Goal: Information Seeking & Learning: Learn about a topic

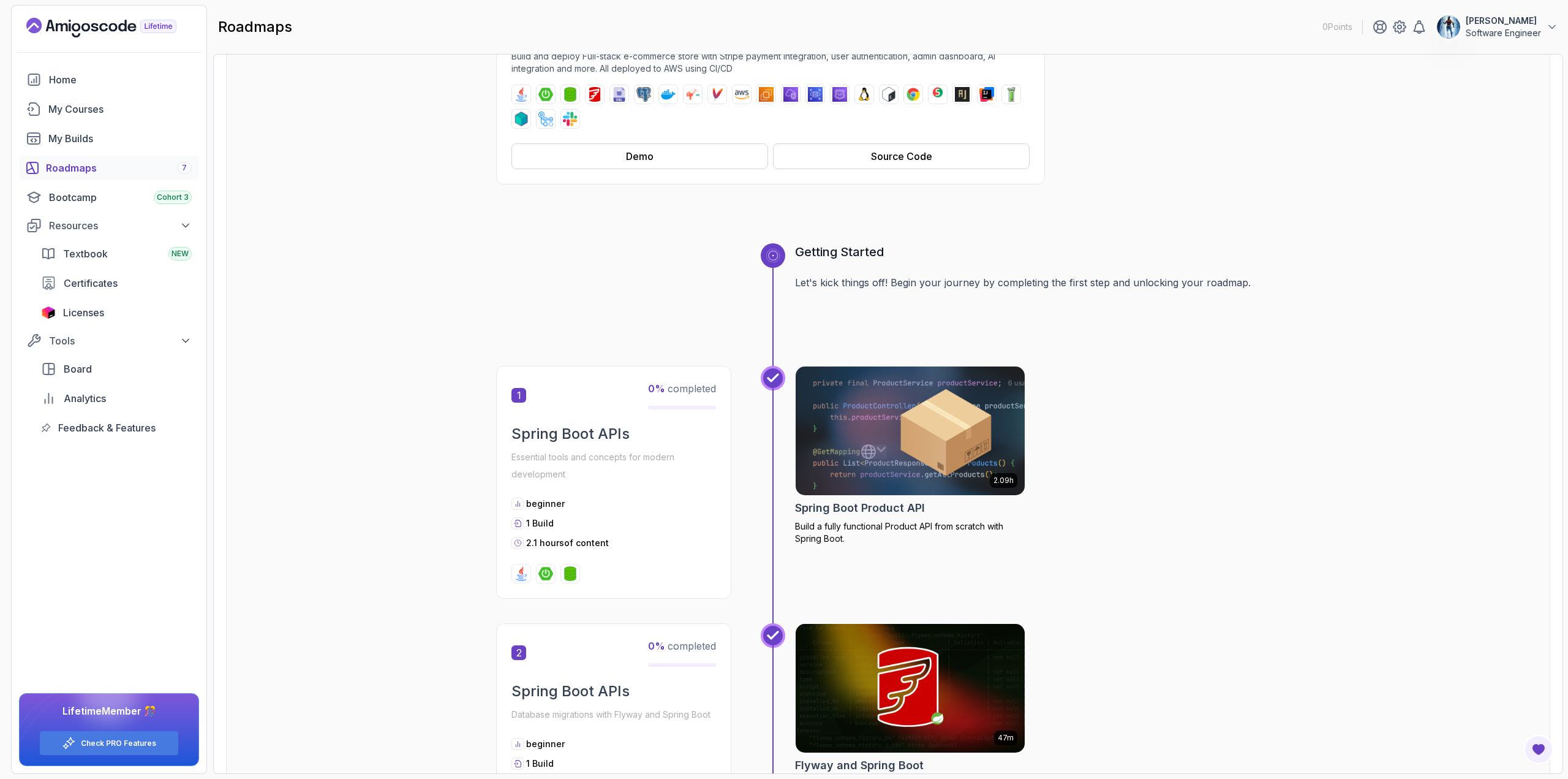
scroll to position [367, 0]
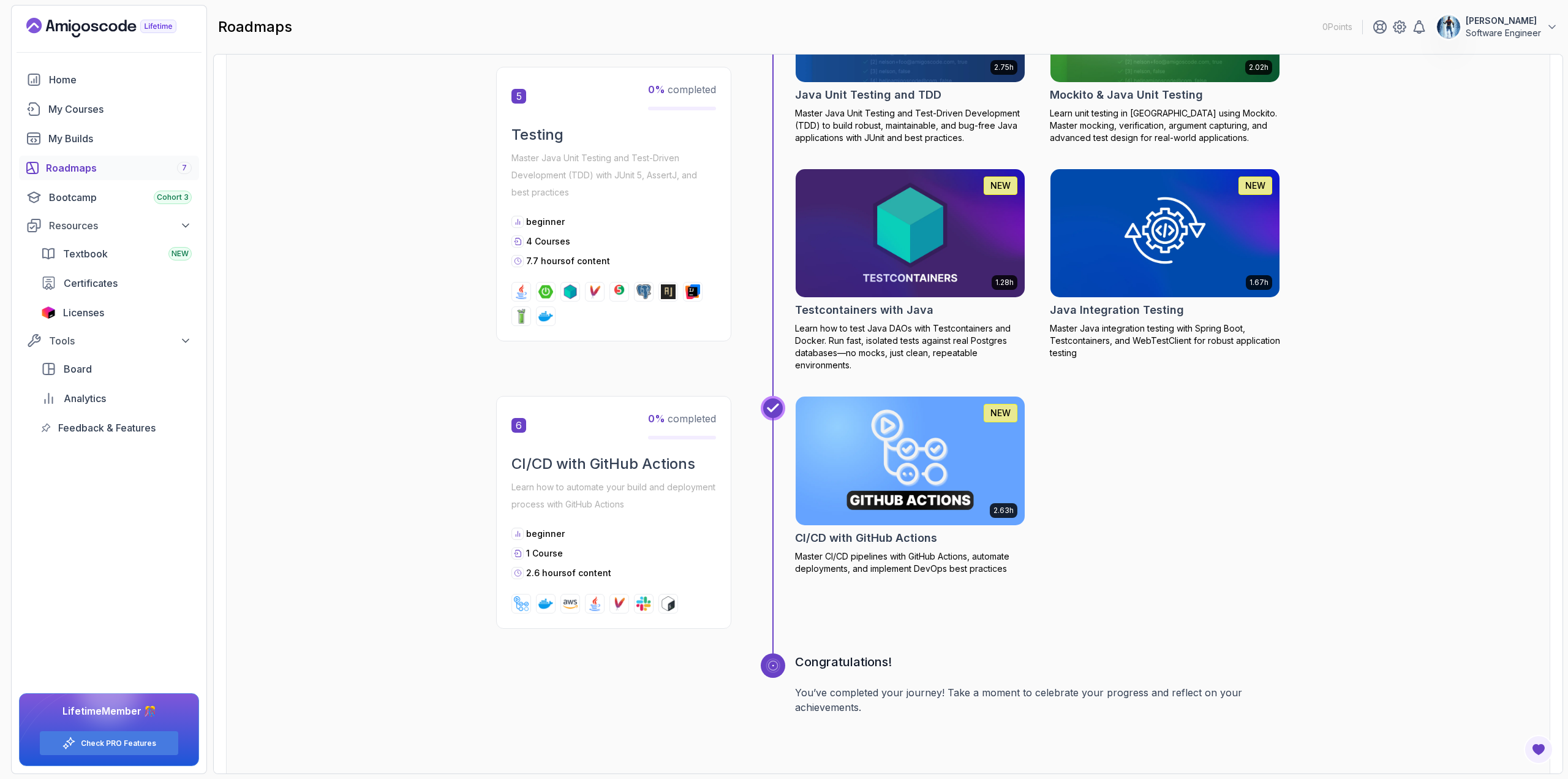
scroll to position [1778, 0]
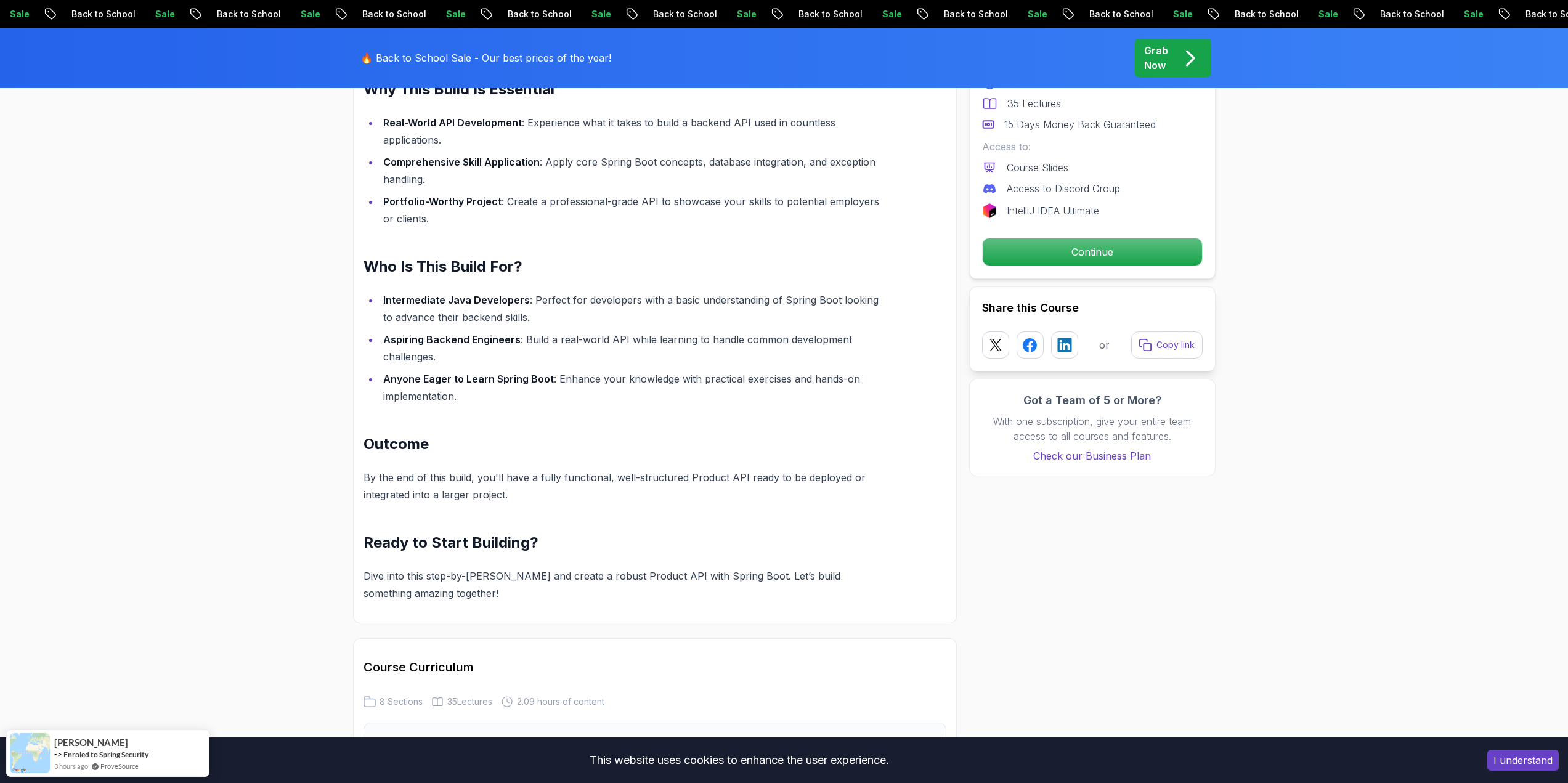
scroll to position [1170, 0]
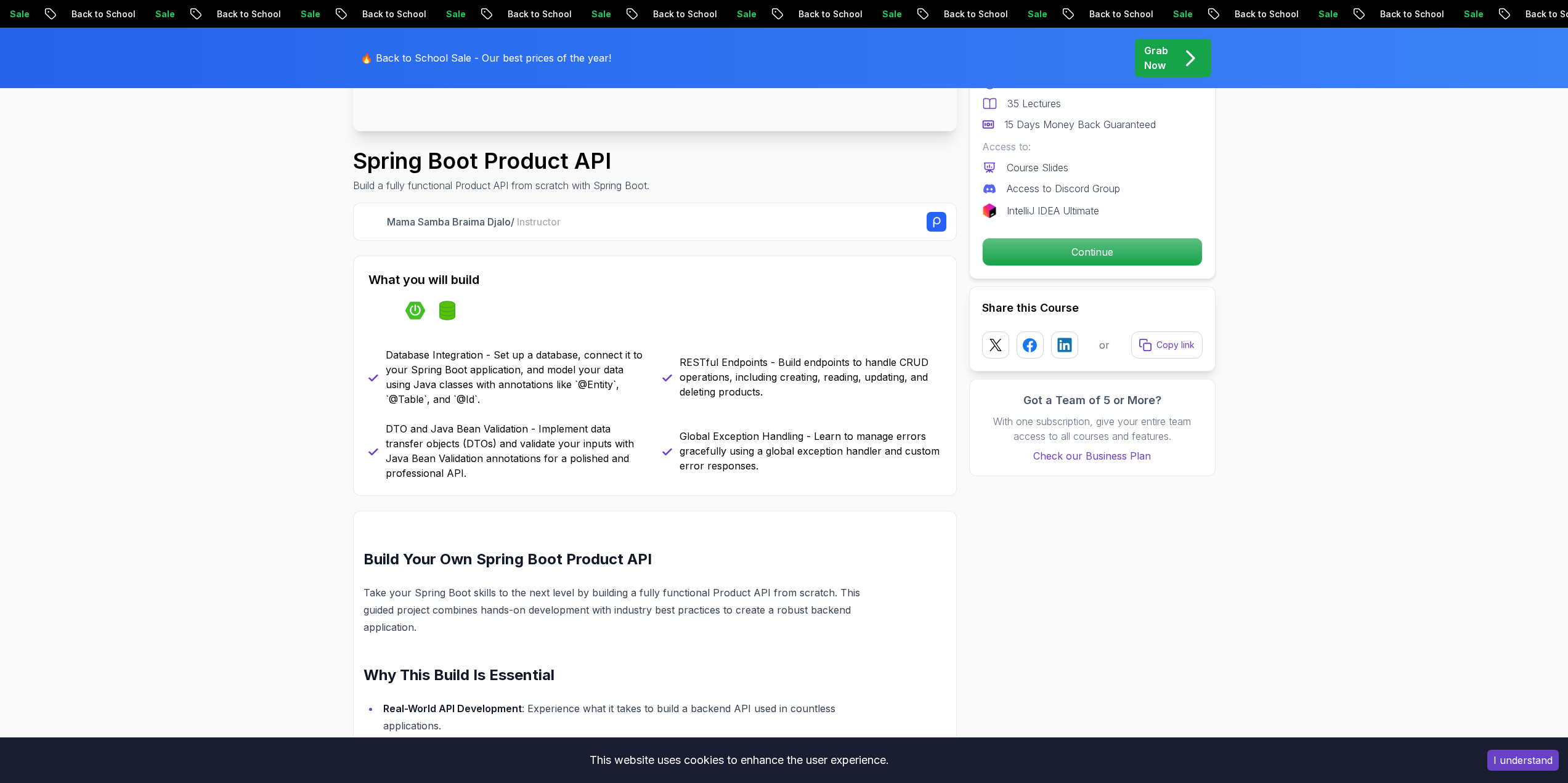
scroll to position [369, 0]
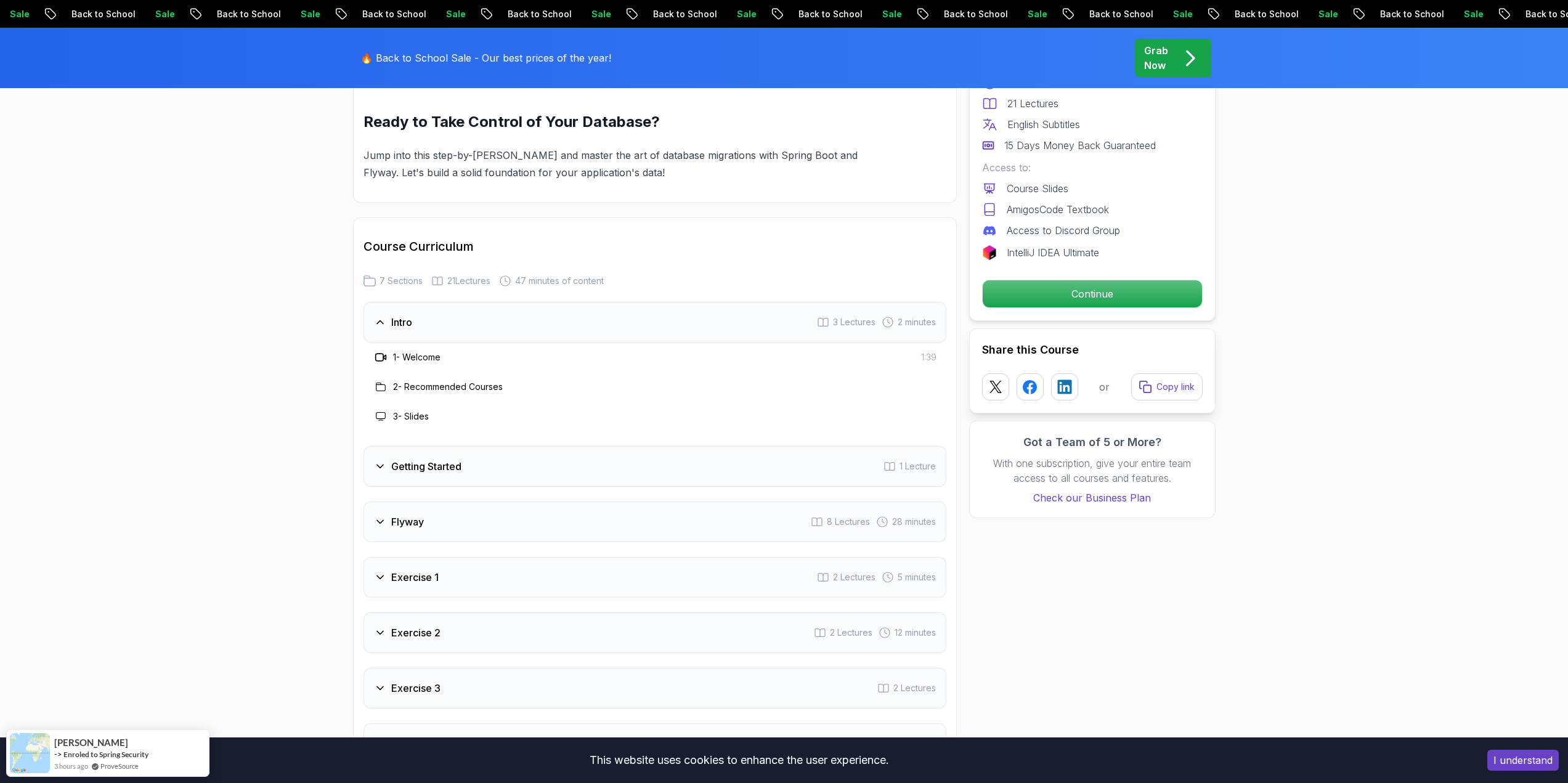
scroll to position [1355, 0]
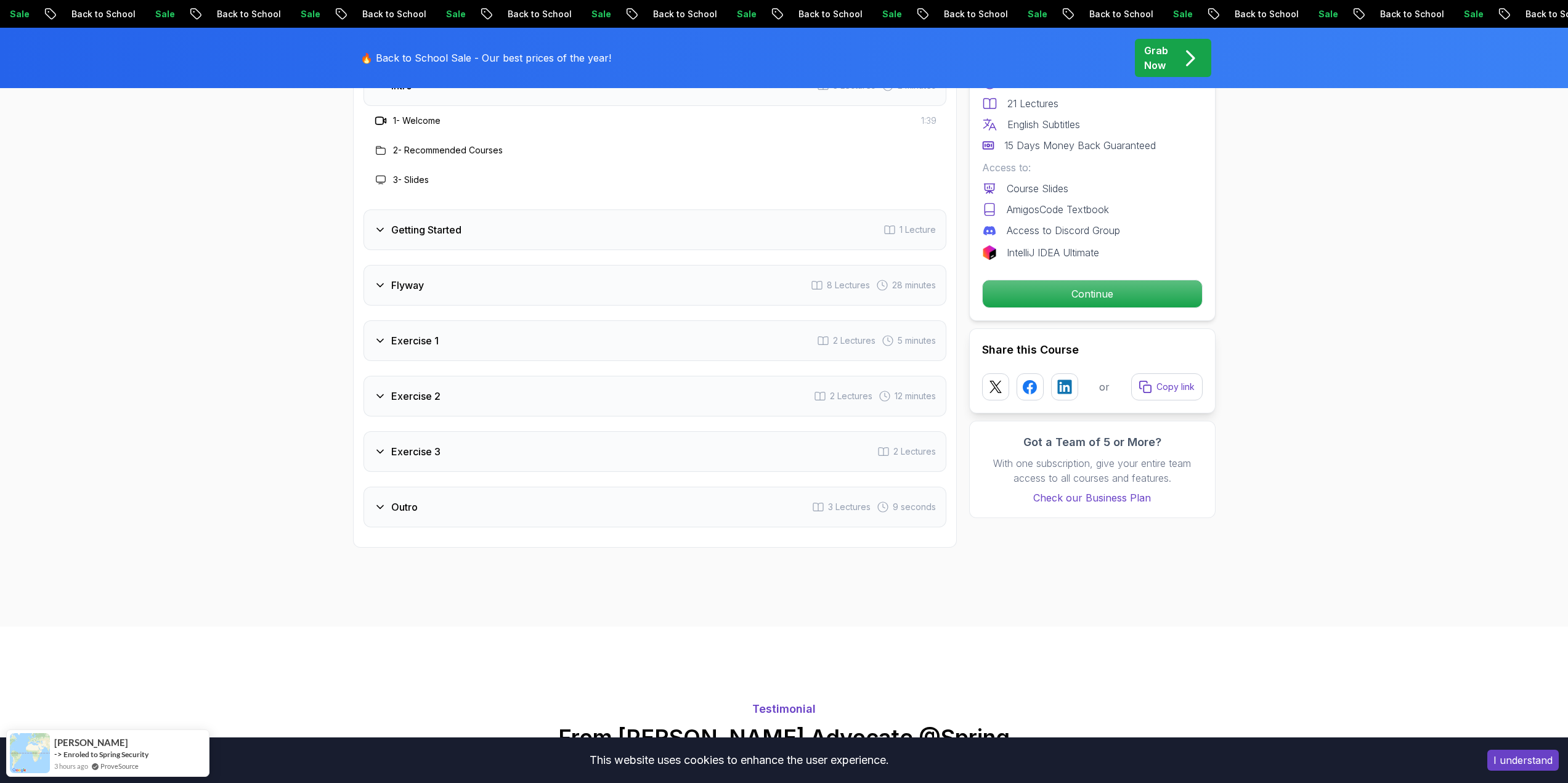
scroll to position [1602, 0]
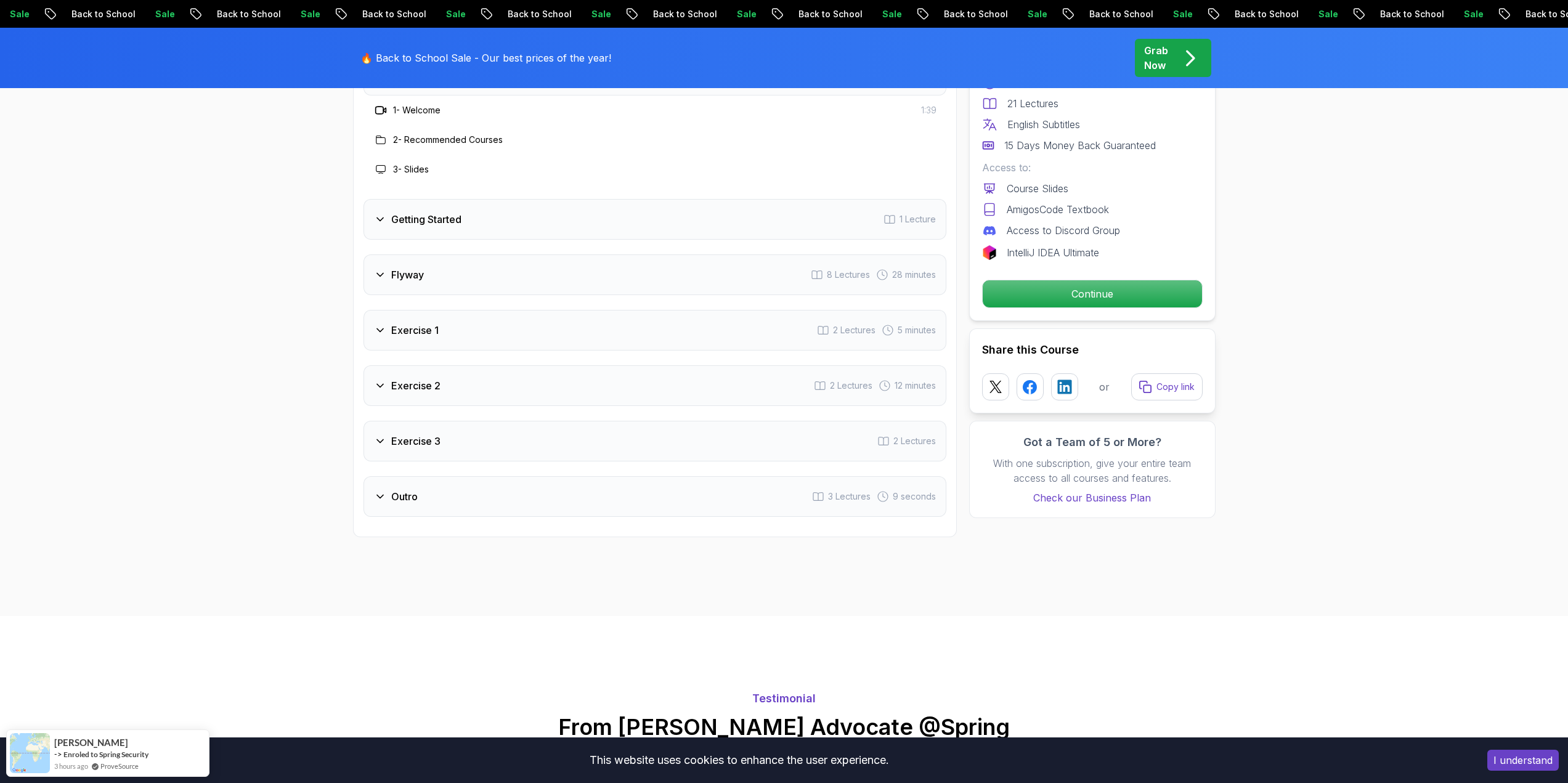
click at [385, 442] on icon at bounding box center [380, 441] width 12 height 12
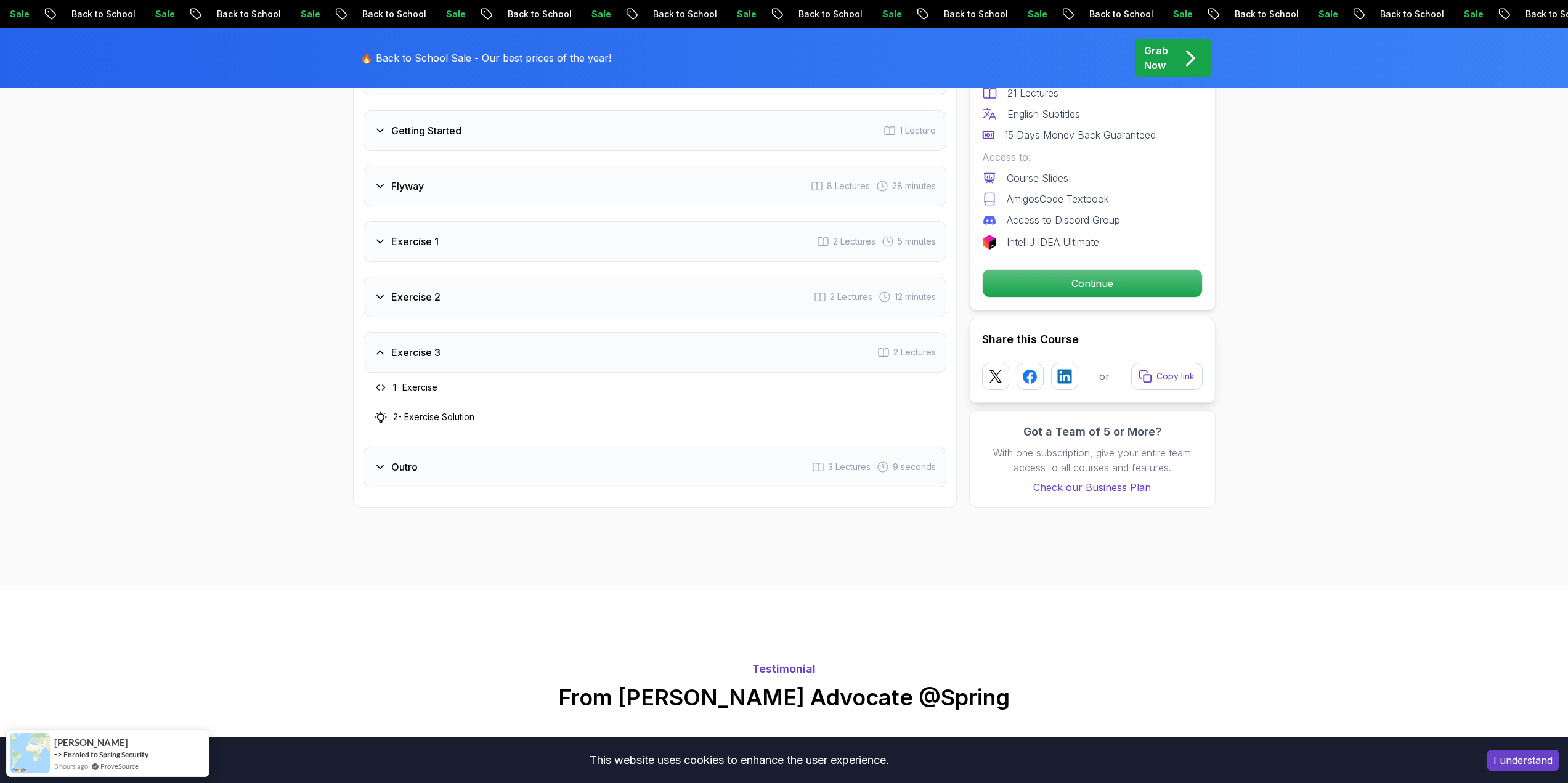
click at [381, 301] on icon at bounding box center [380, 297] width 12 height 12
click at [393, 144] on div "Getting Started 1 Lecture" at bounding box center [655, 131] width 583 height 40
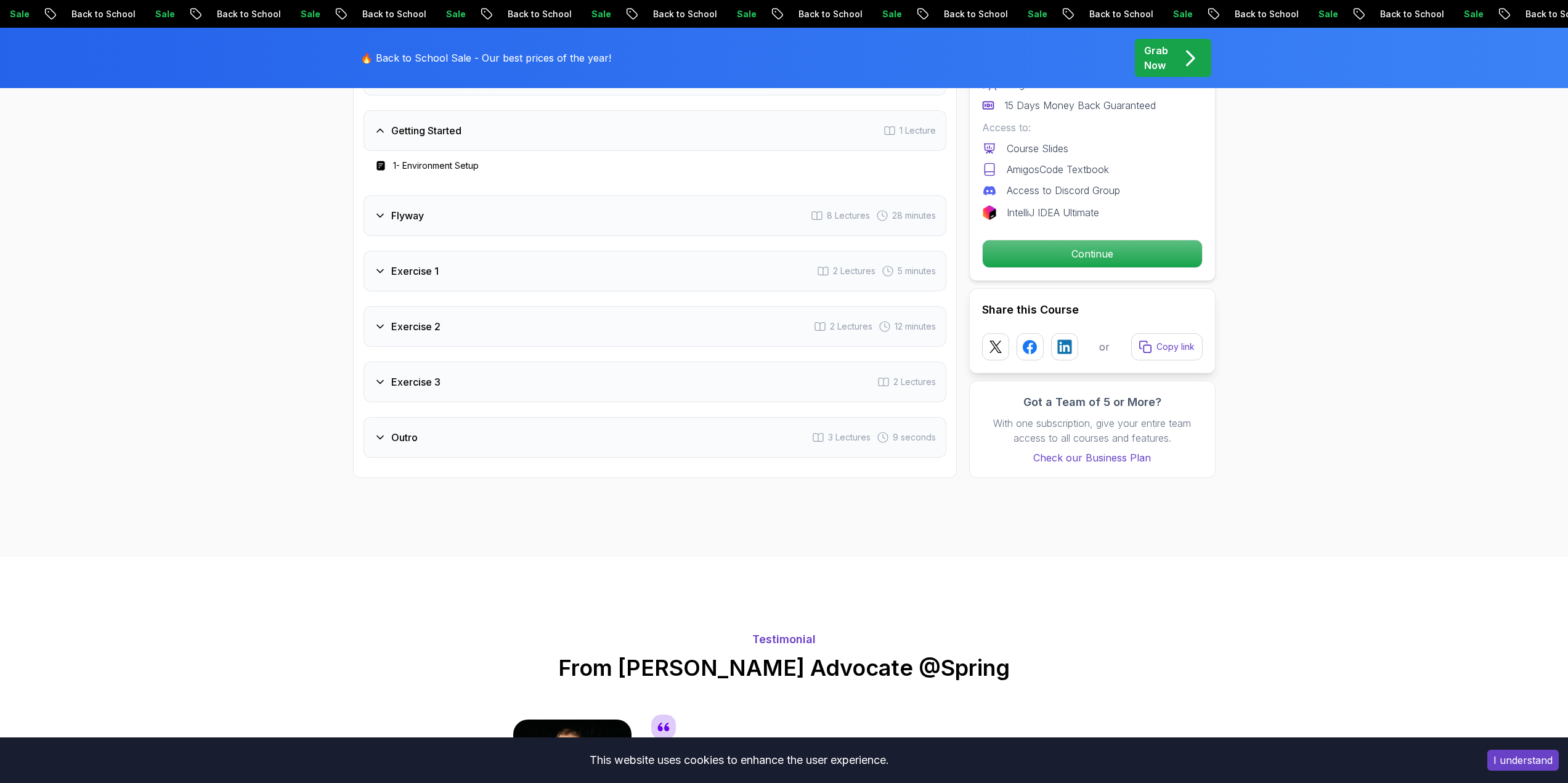
click at [392, 199] on div "Flyway 8 Lectures 28 minutes" at bounding box center [655, 215] width 583 height 40
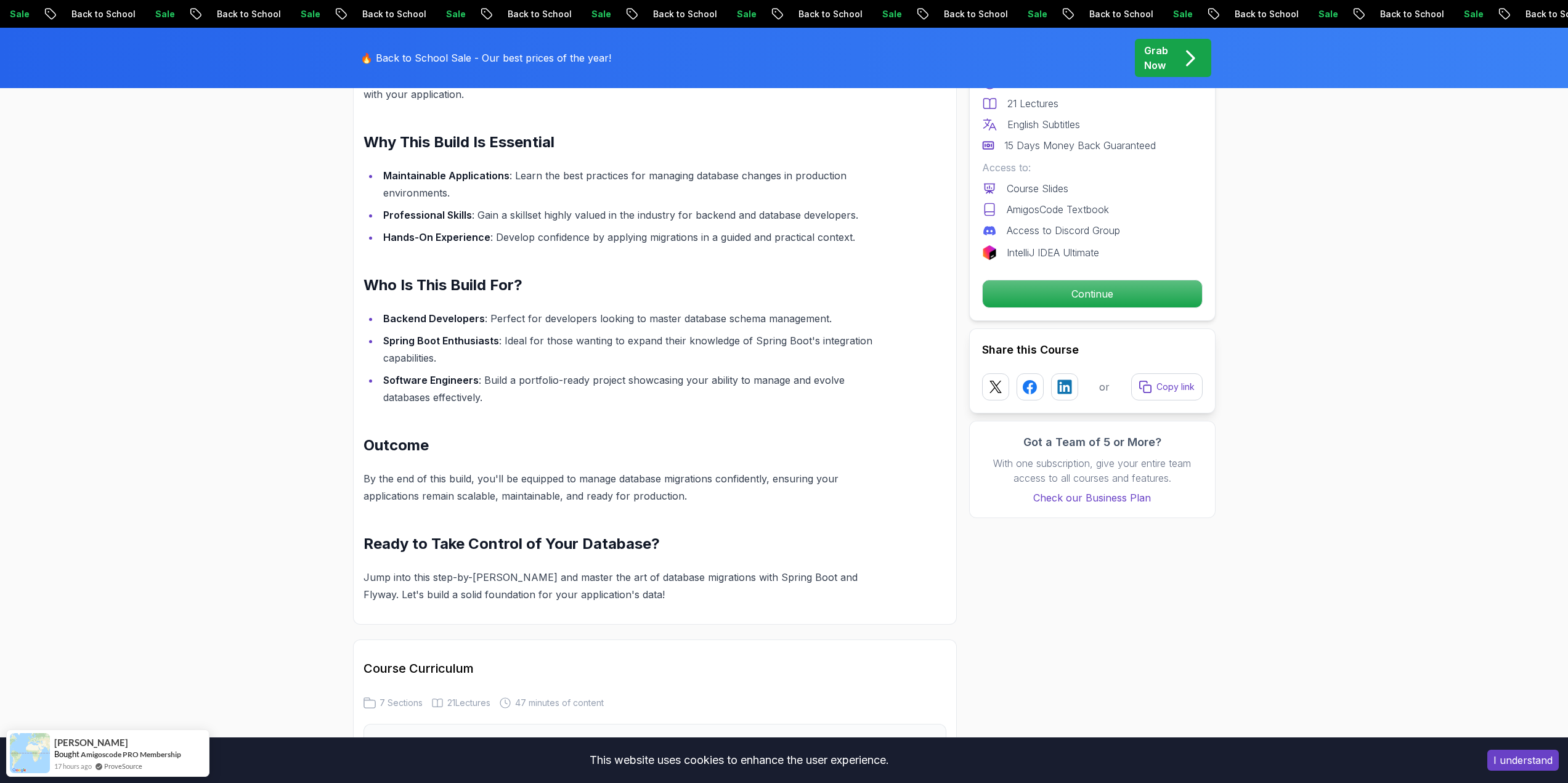
scroll to position [801, 0]
